Goal: Task Accomplishment & Management: Complete application form

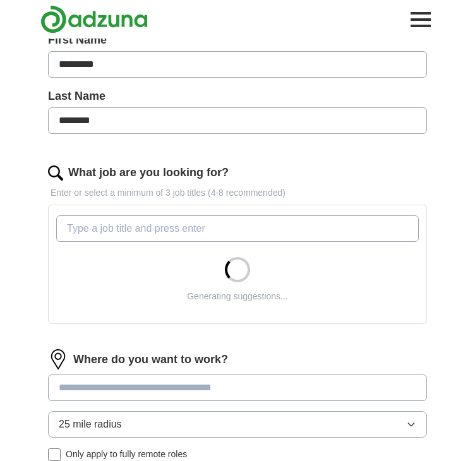
scroll to position [263, 0]
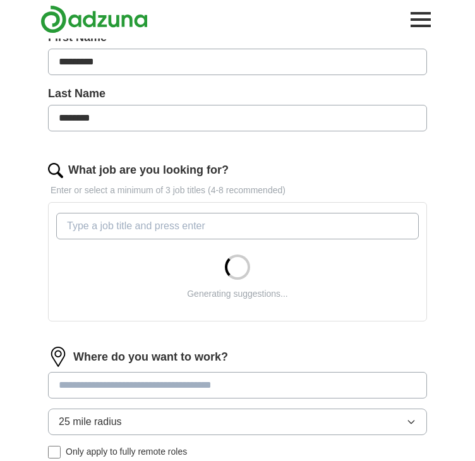
click at [189, 227] on input "What job are you looking for?" at bounding box center [237, 226] width 362 height 27
type input "C"
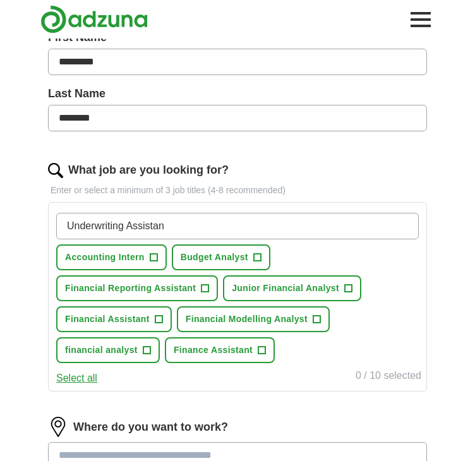
type input "Underwriting Assistant"
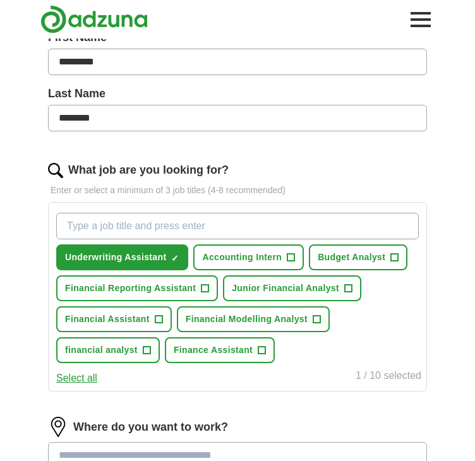
click at [160, 215] on input "What job are you looking for?" at bounding box center [237, 226] width 362 height 27
type input "Claims technicain"
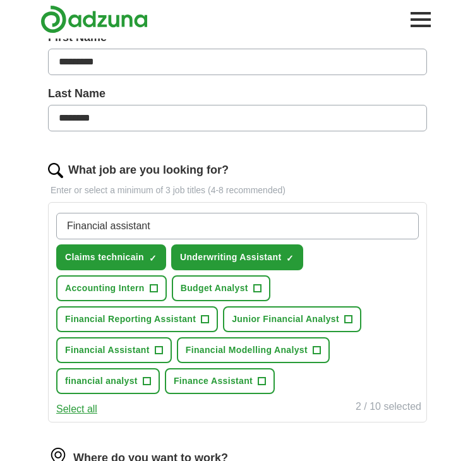
type input "Financial assistant"
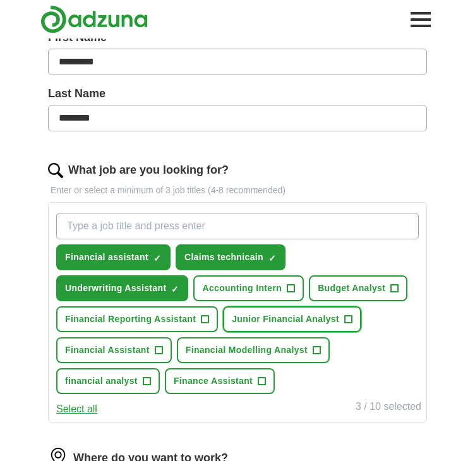
click at [352, 322] on button "Junior Financial Analyst +" at bounding box center [292, 319] width 138 height 26
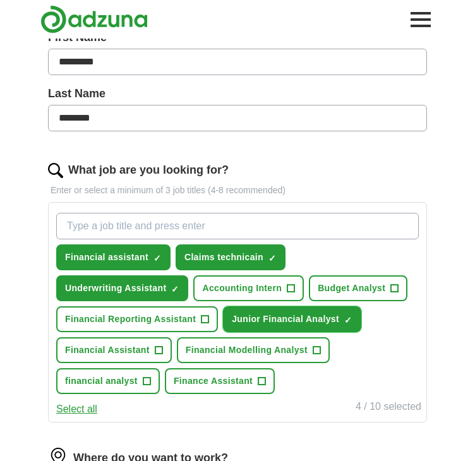
scroll to position [313, 0]
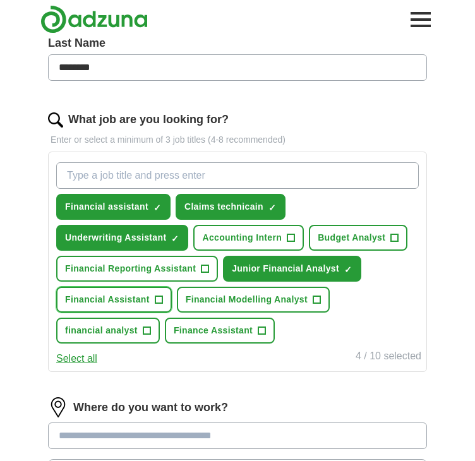
click at [155, 295] on span "+" at bounding box center [159, 300] width 8 height 10
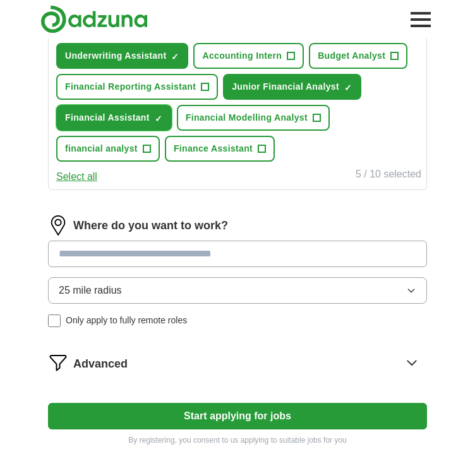
scroll to position [495, 0]
click at [215, 256] on input at bounding box center [237, 253] width 379 height 27
type input "******"
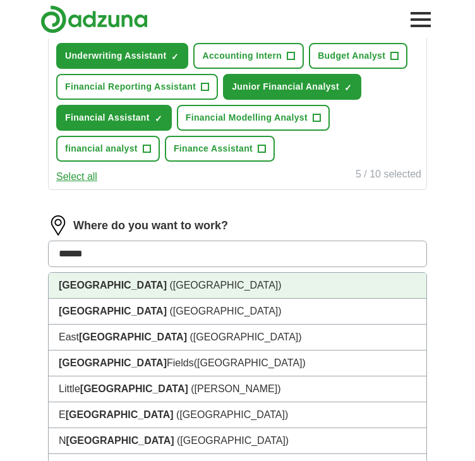
click at [167, 293] on li "[GEOGRAPHIC_DATA] ([GEOGRAPHIC_DATA])" at bounding box center [237, 286] width 377 height 26
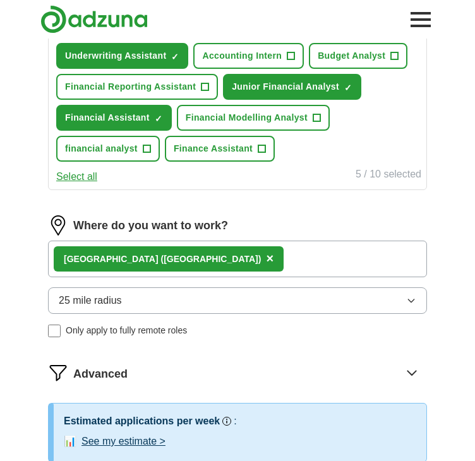
click at [146, 302] on button "25 mile radius" at bounding box center [237, 300] width 379 height 27
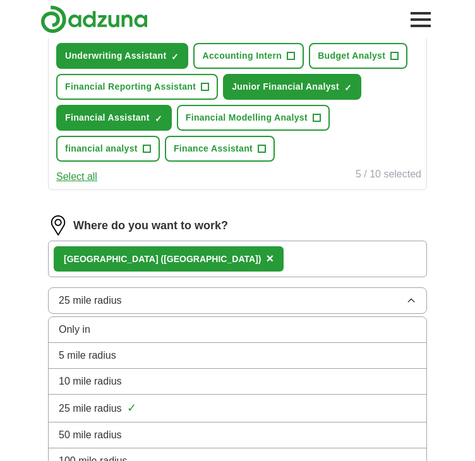
click at [124, 374] on div "10 mile radius" at bounding box center [237, 381] width 357 height 15
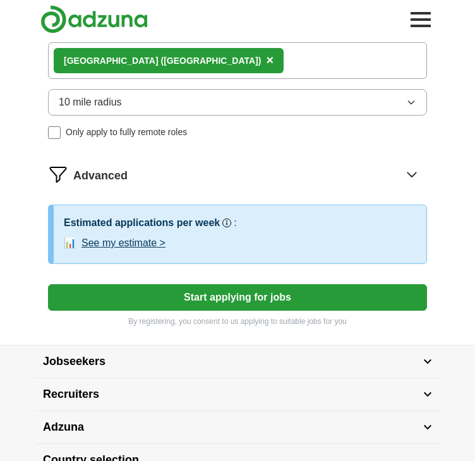
scroll to position [694, 0]
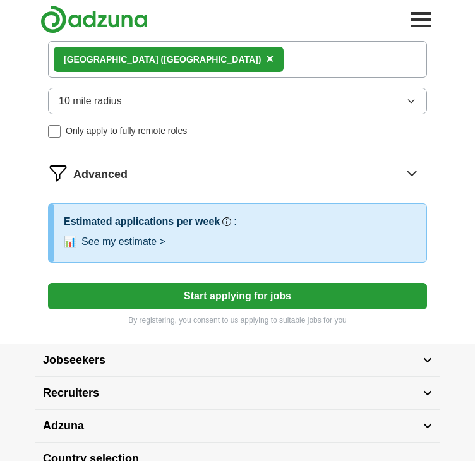
click at [108, 300] on button "Start applying for jobs" at bounding box center [237, 296] width 379 height 27
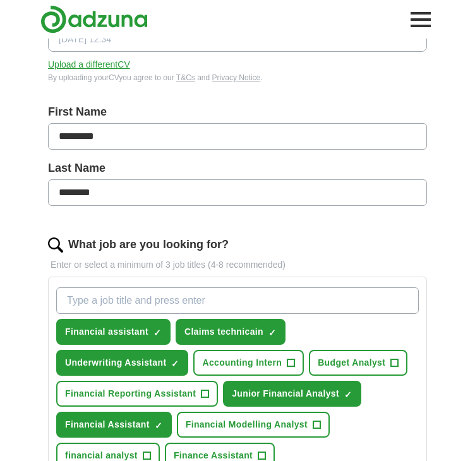
scroll to position [0, 0]
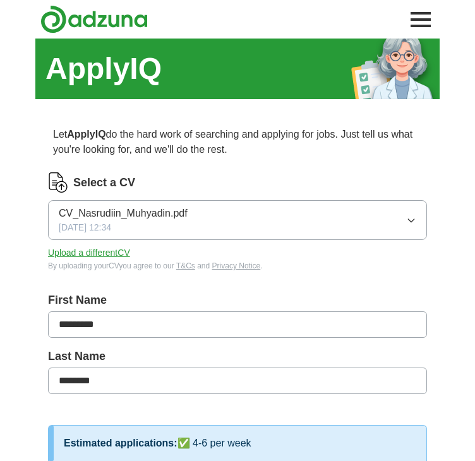
select select "**"
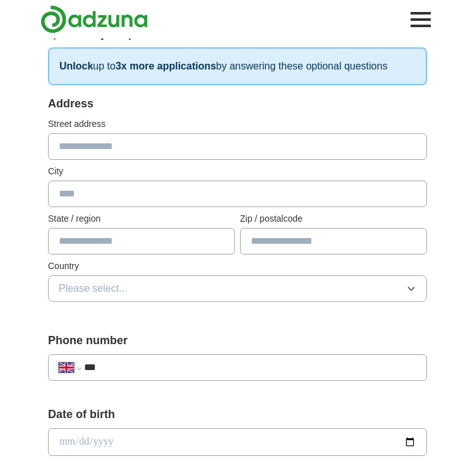
scroll to position [164, 0]
